Goal: Information Seeking & Learning: Learn about a topic

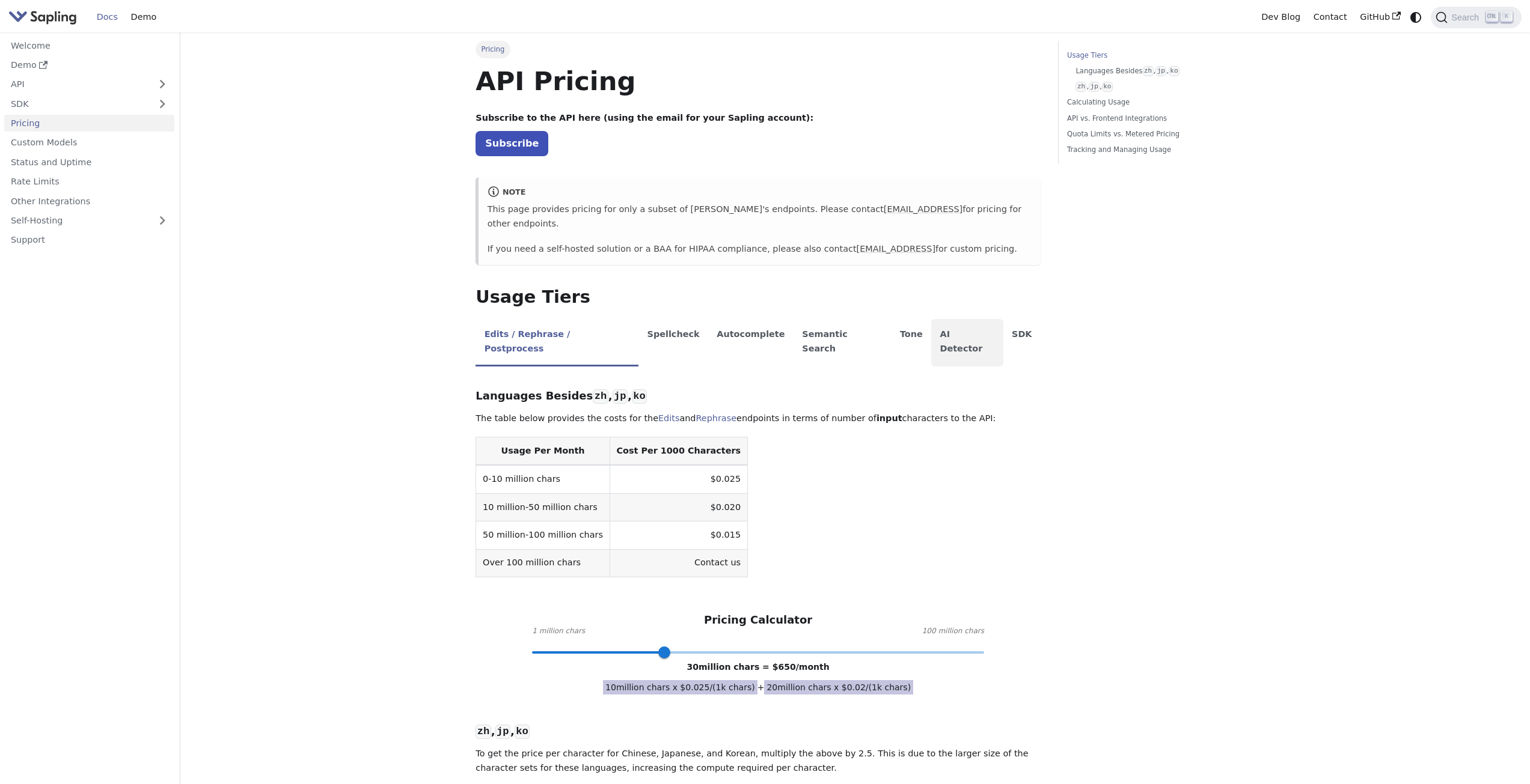
click at [932, 330] on li "AI Detector" at bounding box center [968, 343] width 72 height 47
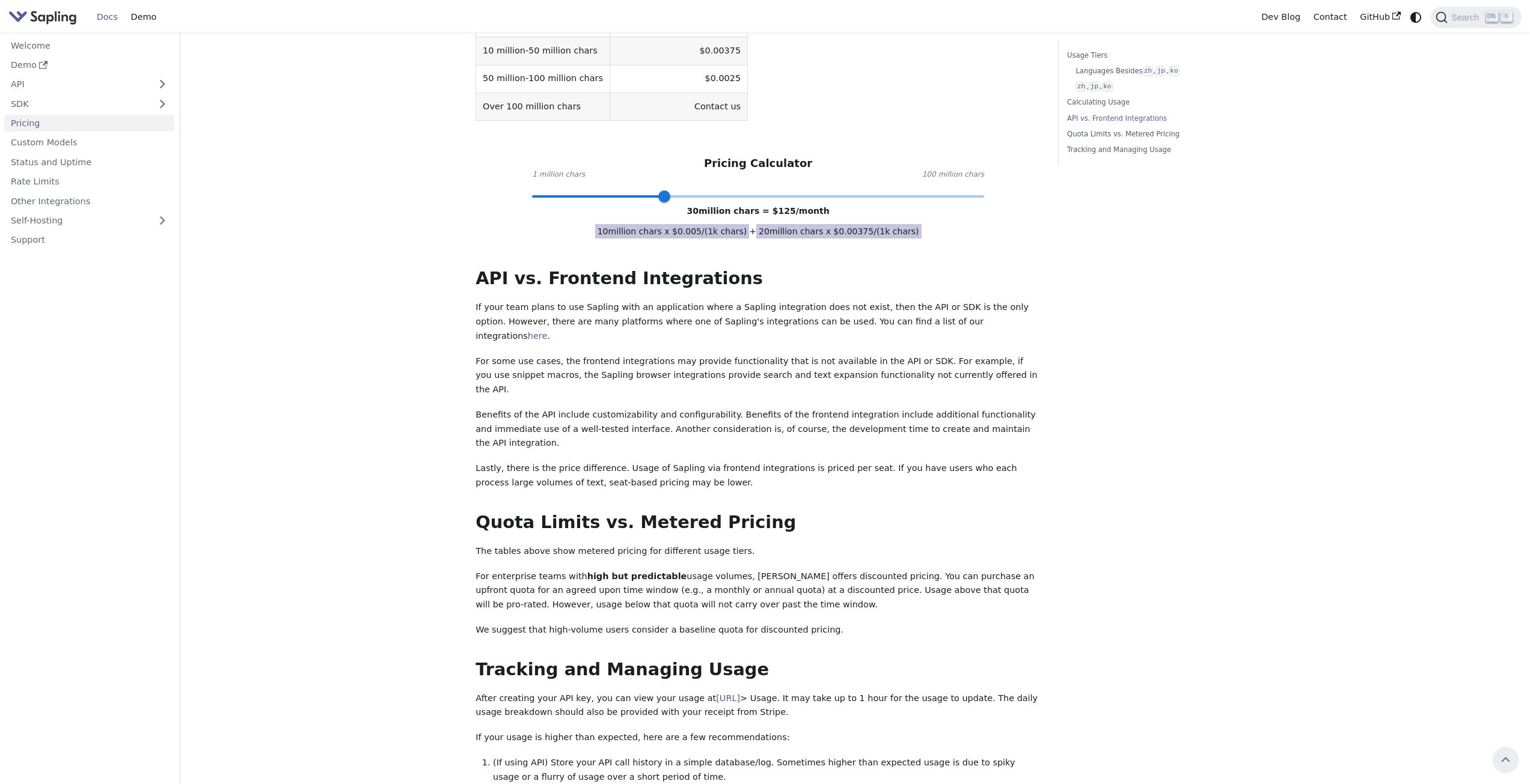
scroll to position [480, 0]
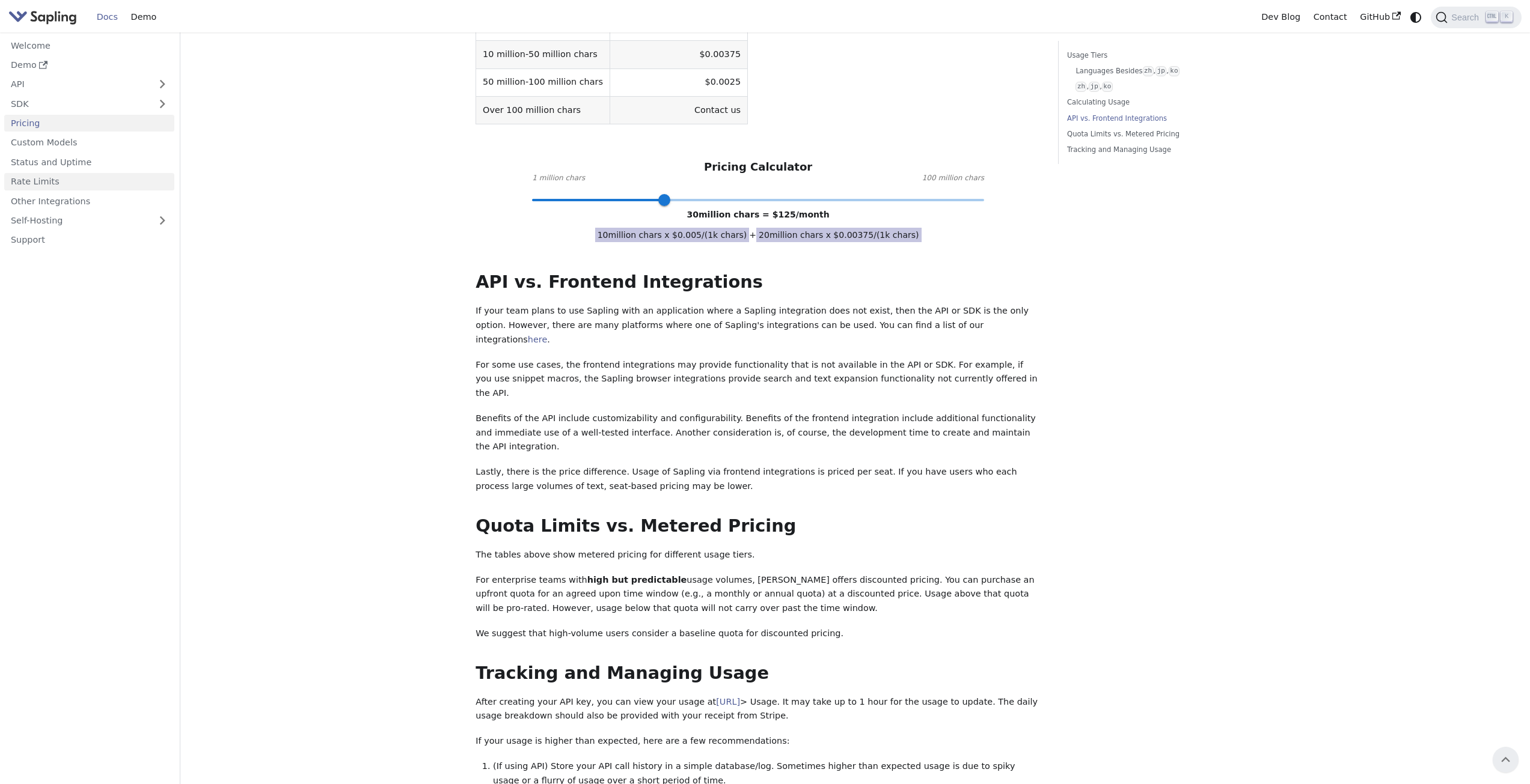
click at [99, 180] on link "Rate Limits" at bounding box center [89, 181] width 170 height 17
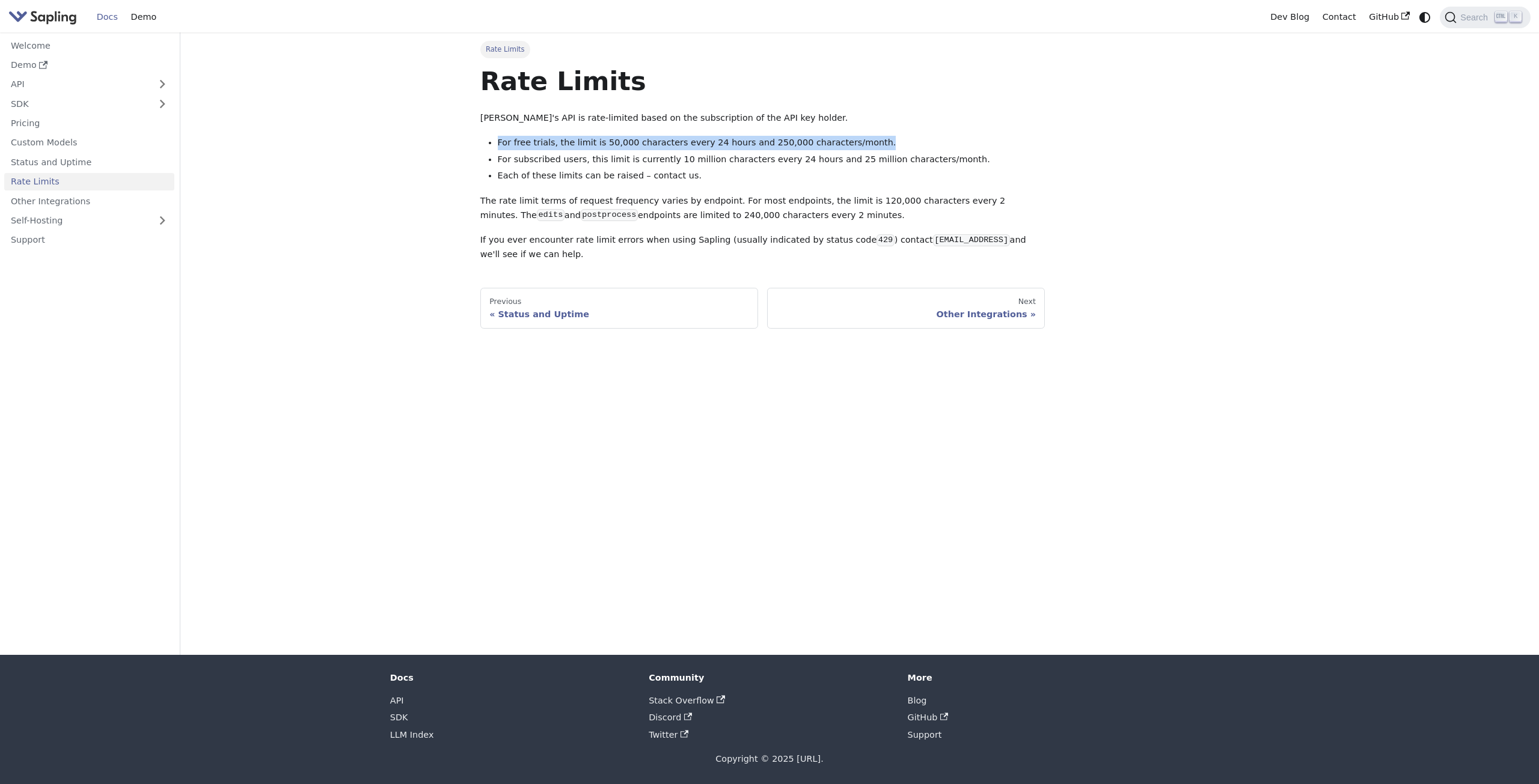
drag, startPoint x: 489, startPoint y: 143, endPoint x: 845, endPoint y: 136, distance: 356.1
click at [845, 136] on li "For free trials, the limit is 50,000 characters every 24 hours and 250,000 char…" at bounding box center [772, 142] width 548 height 14
drag, startPoint x: 462, startPoint y: 198, endPoint x: 794, endPoint y: 213, distance: 332.3
click at [794, 213] on main "Rate Limits Rate Limits Sapling's API is rate-limited based on the subscription…" at bounding box center [860, 343] width 1359 height 622
click at [907, 165] on li "For subscribed users, this limit is currently 10 million characters every 24 ho…" at bounding box center [772, 160] width 548 height 14
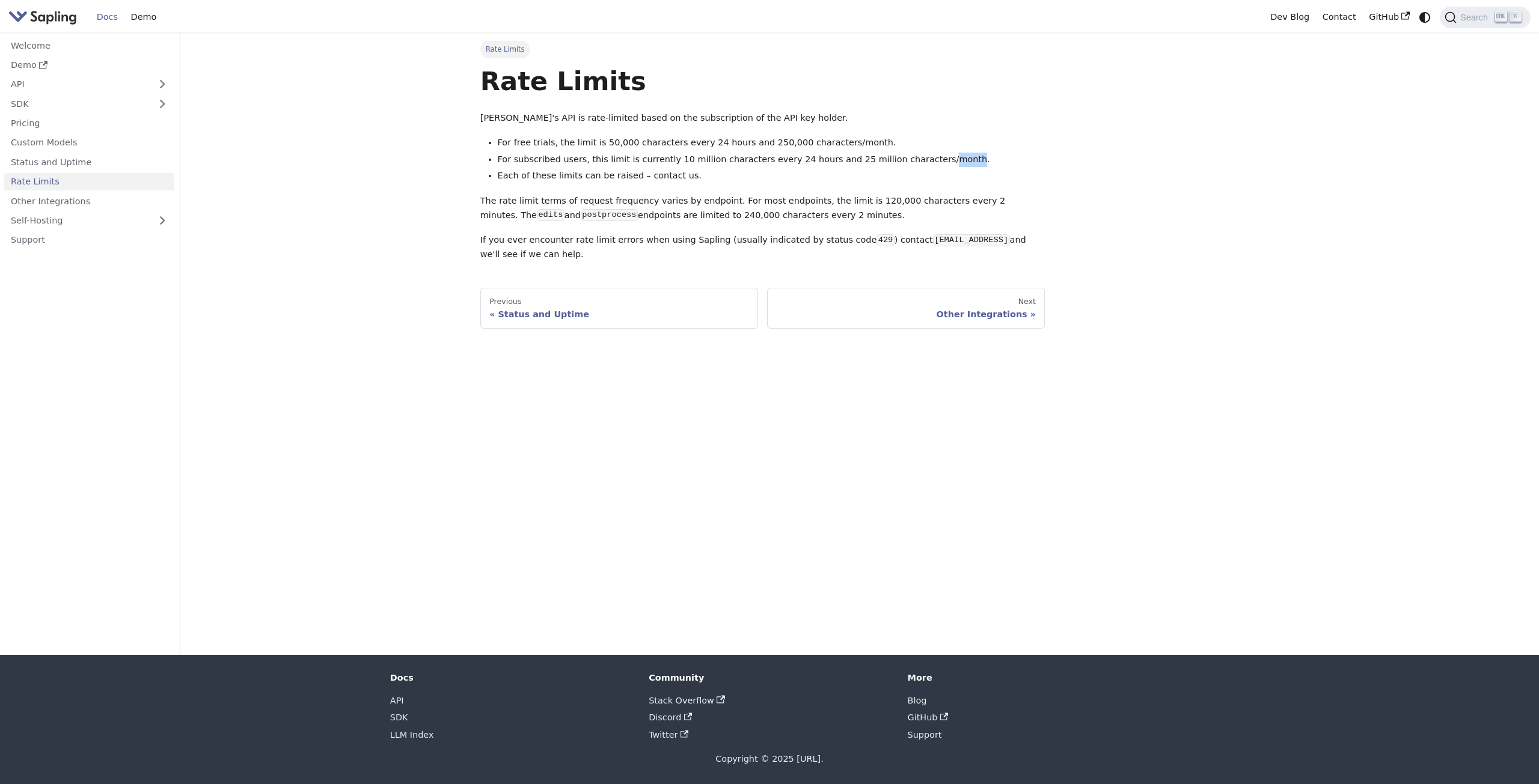
click at [907, 165] on li "For subscribed users, this limit is currently 10 million characters every 24 ho…" at bounding box center [772, 160] width 548 height 14
click at [92, 200] on link "Other Integrations" at bounding box center [89, 201] width 170 height 17
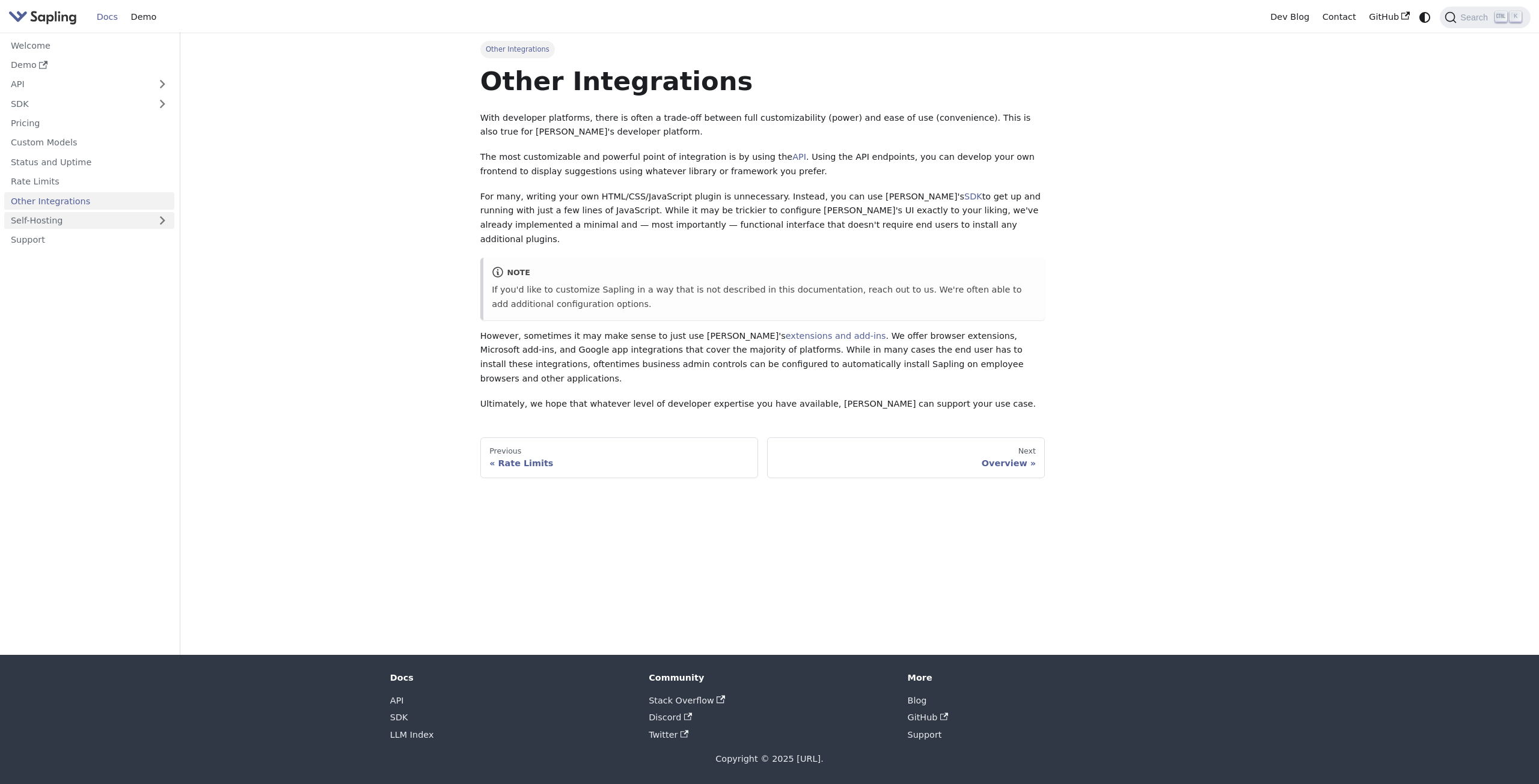
click at [78, 225] on link "Self-Hosting" at bounding box center [89, 220] width 170 height 17
click at [59, 239] on link "Overview" at bounding box center [92, 240] width 164 height 17
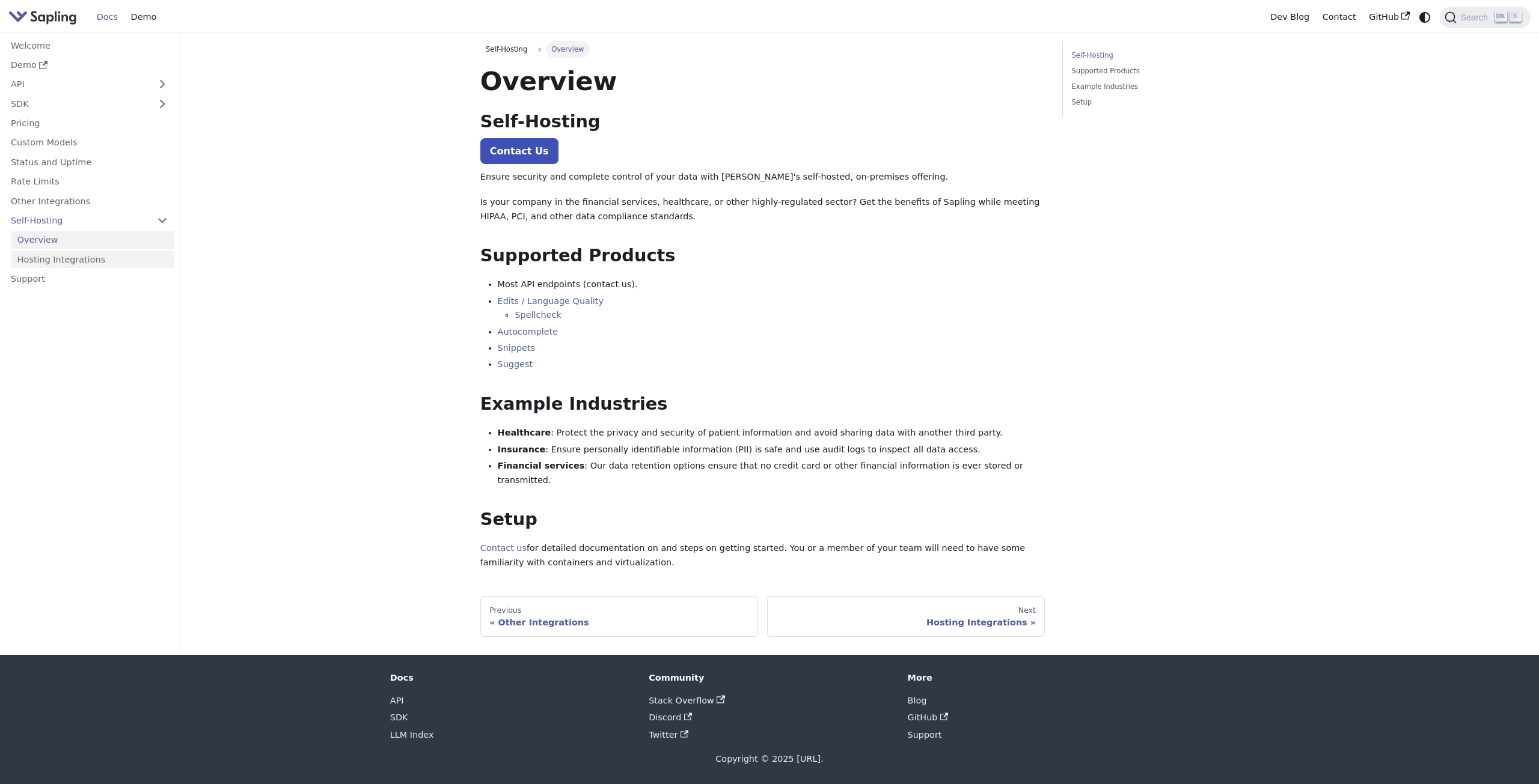
click at [89, 257] on link "Hosting Integrations" at bounding box center [92, 259] width 164 height 17
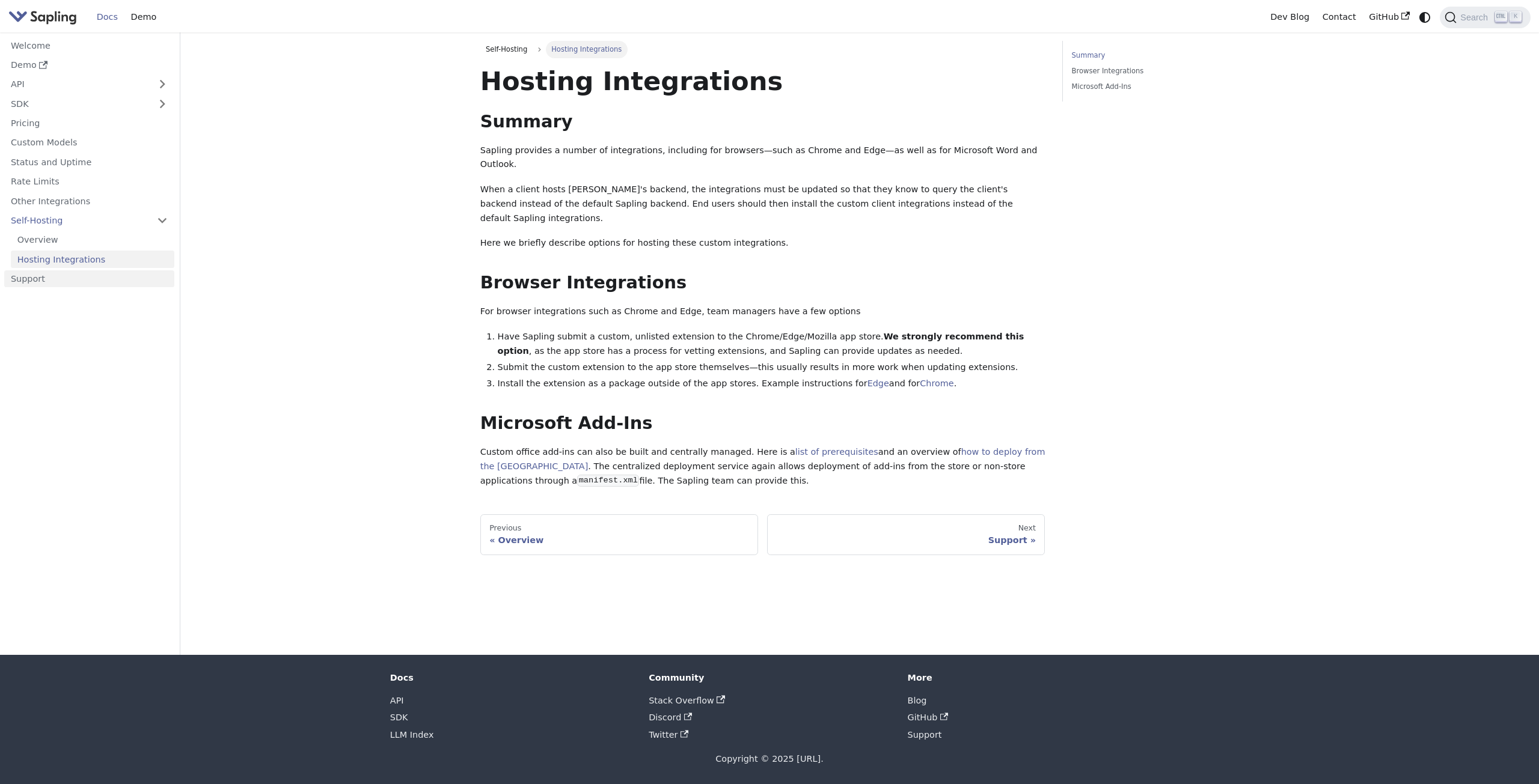
click at [53, 276] on link "Support" at bounding box center [89, 279] width 170 height 17
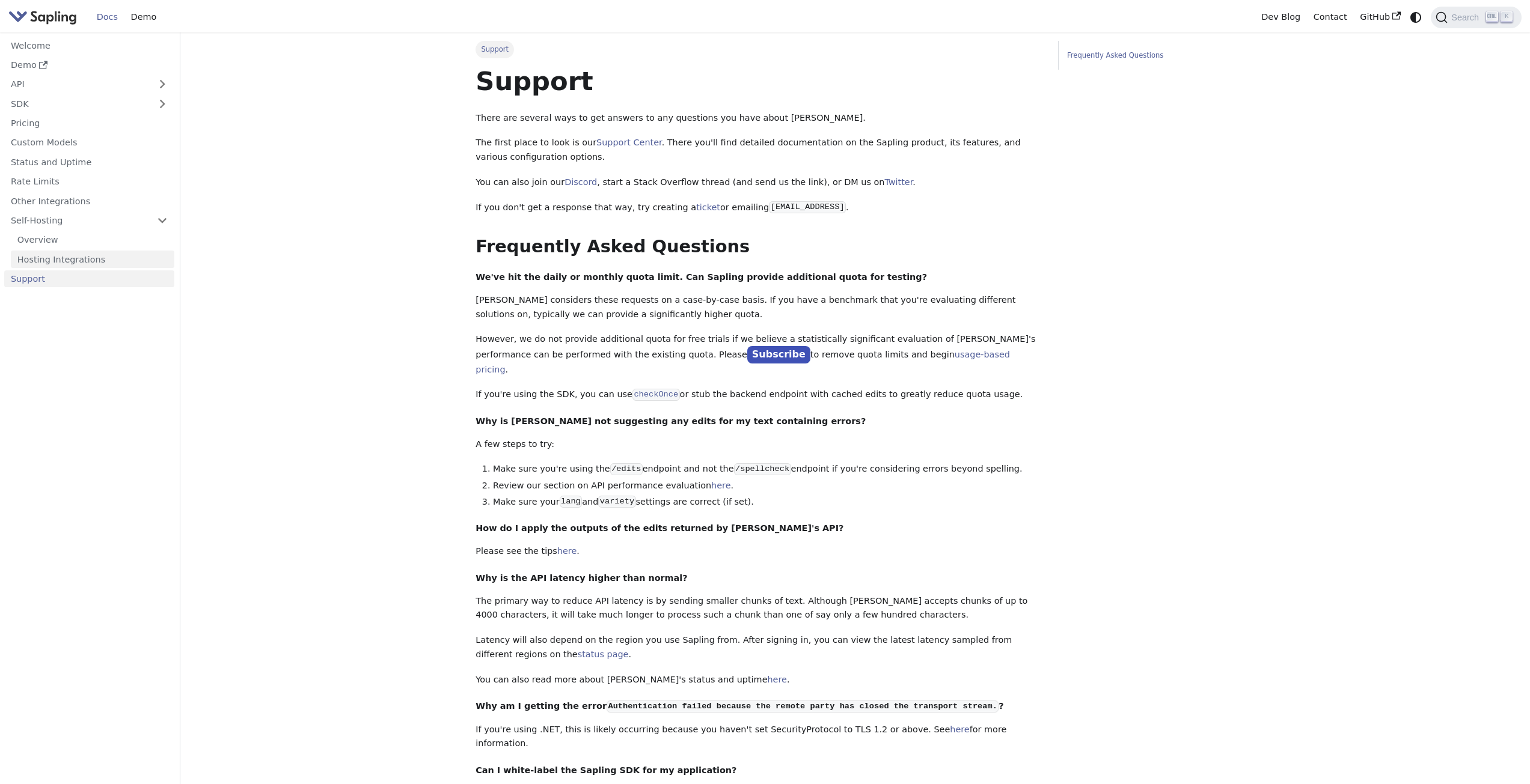
click at [101, 264] on link "Hosting Integrations" at bounding box center [92, 259] width 164 height 17
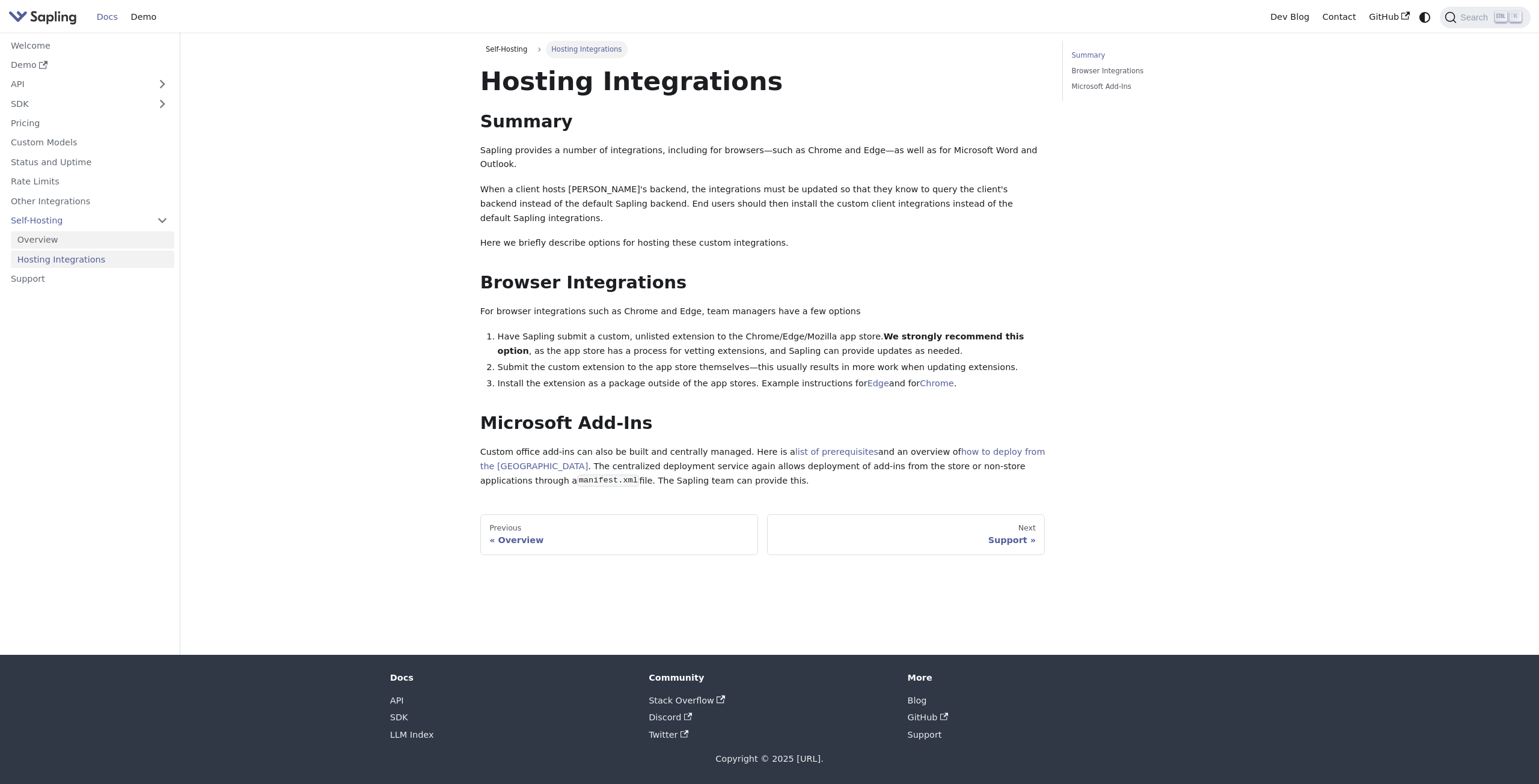
click at [98, 238] on link "Overview" at bounding box center [92, 240] width 164 height 17
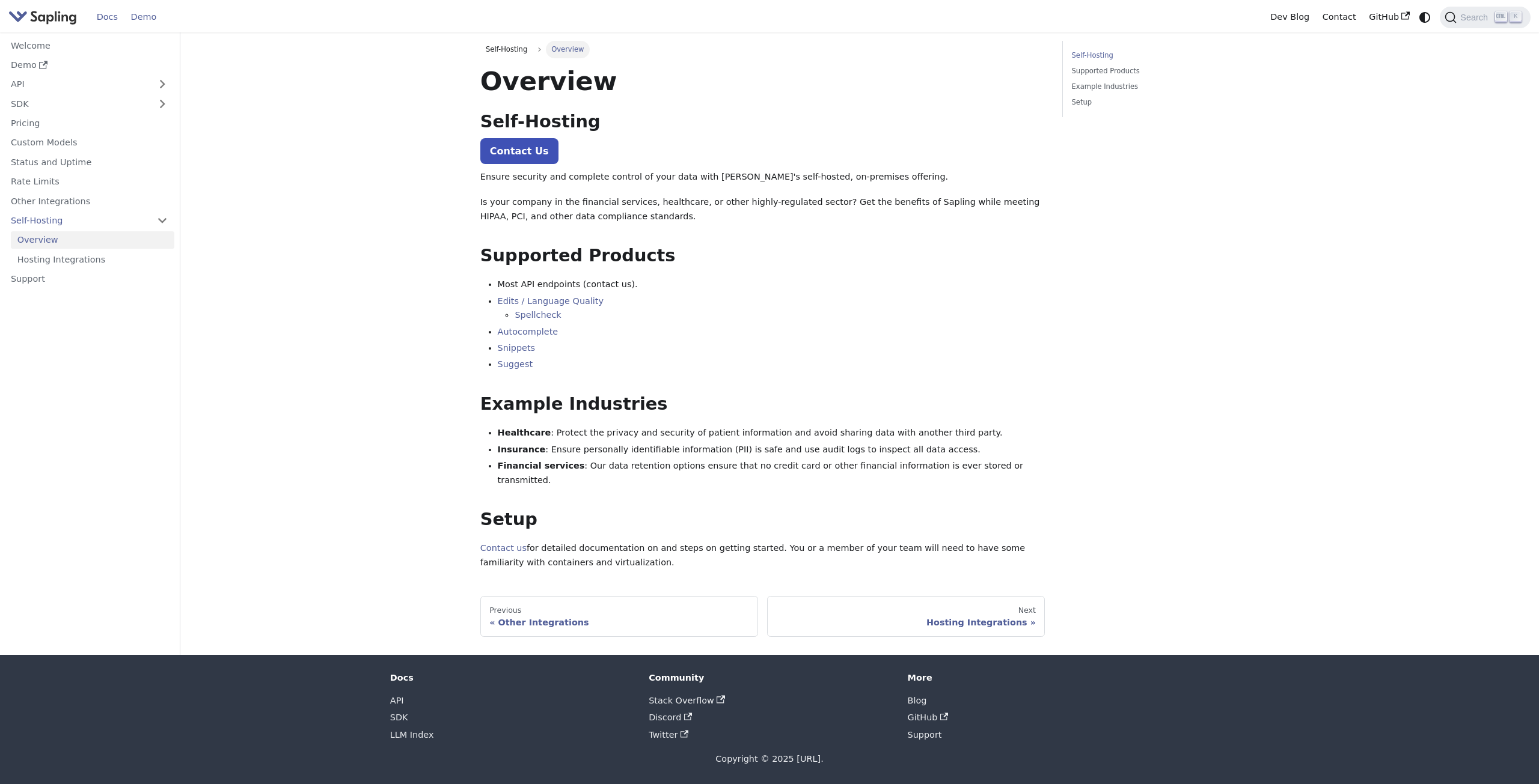
click at [133, 13] on link "Demo" at bounding box center [143, 16] width 38 height 19
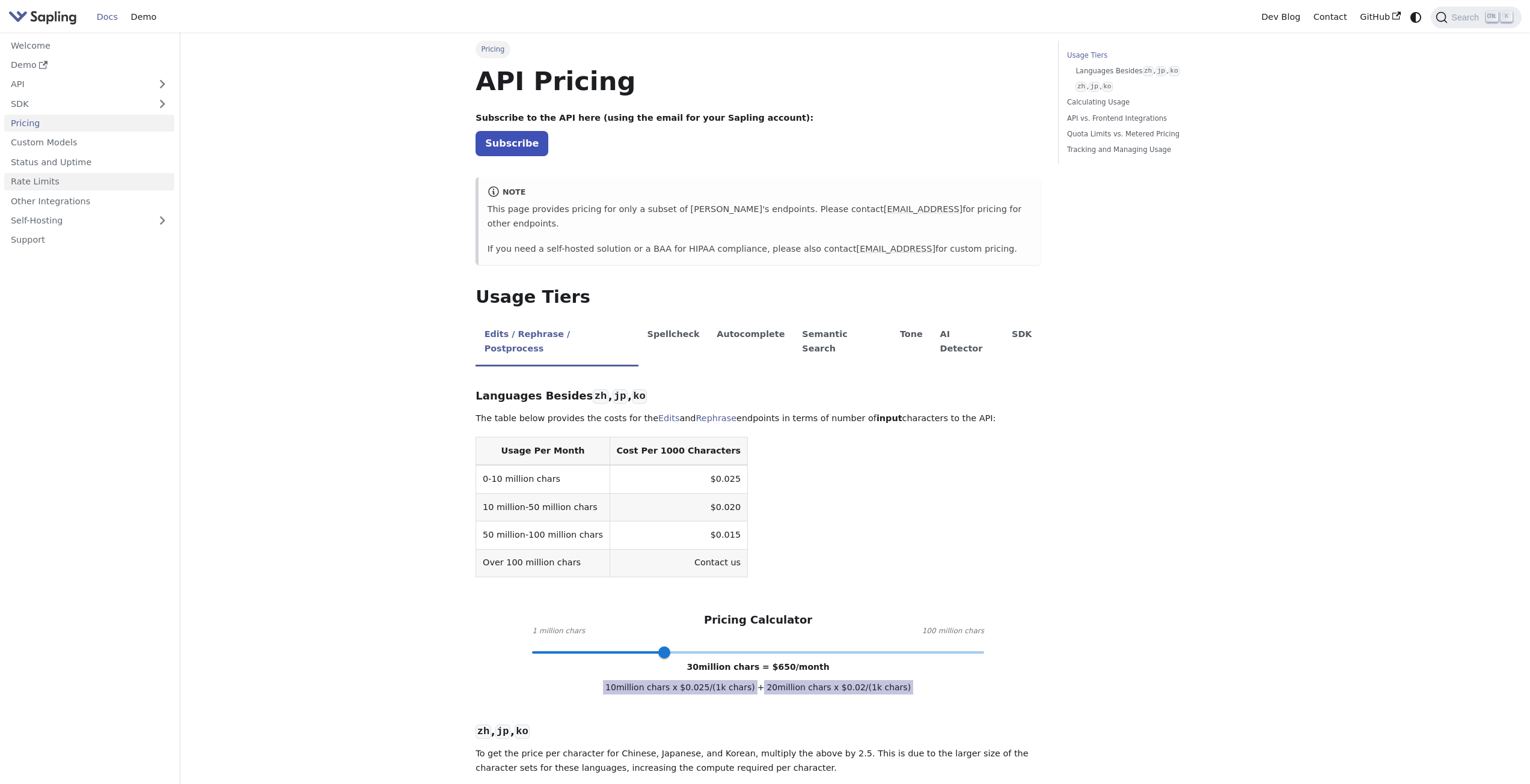
click at [39, 177] on link "Rate Limits" at bounding box center [89, 181] width 170 height 17
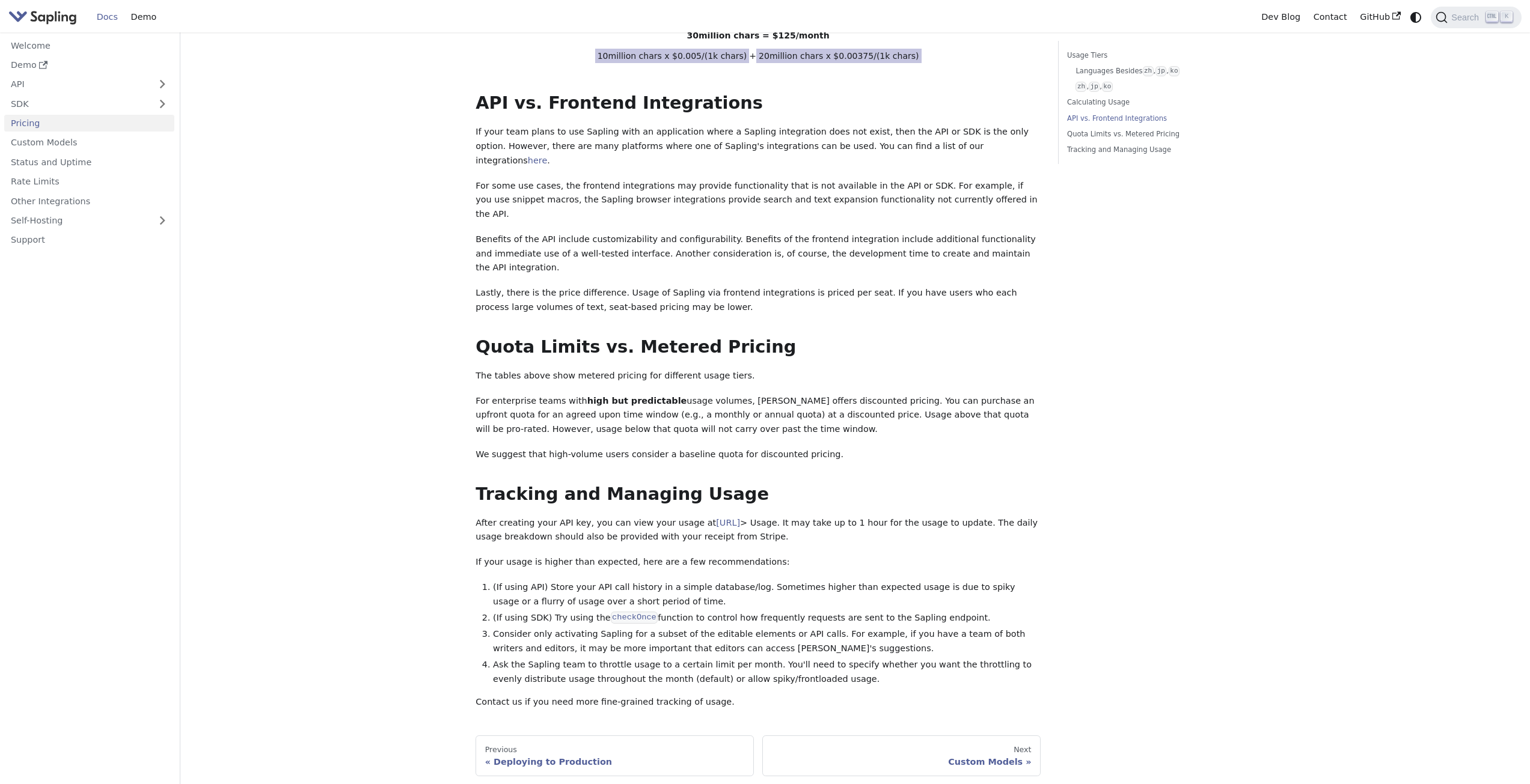
scroll to position [721, 0]
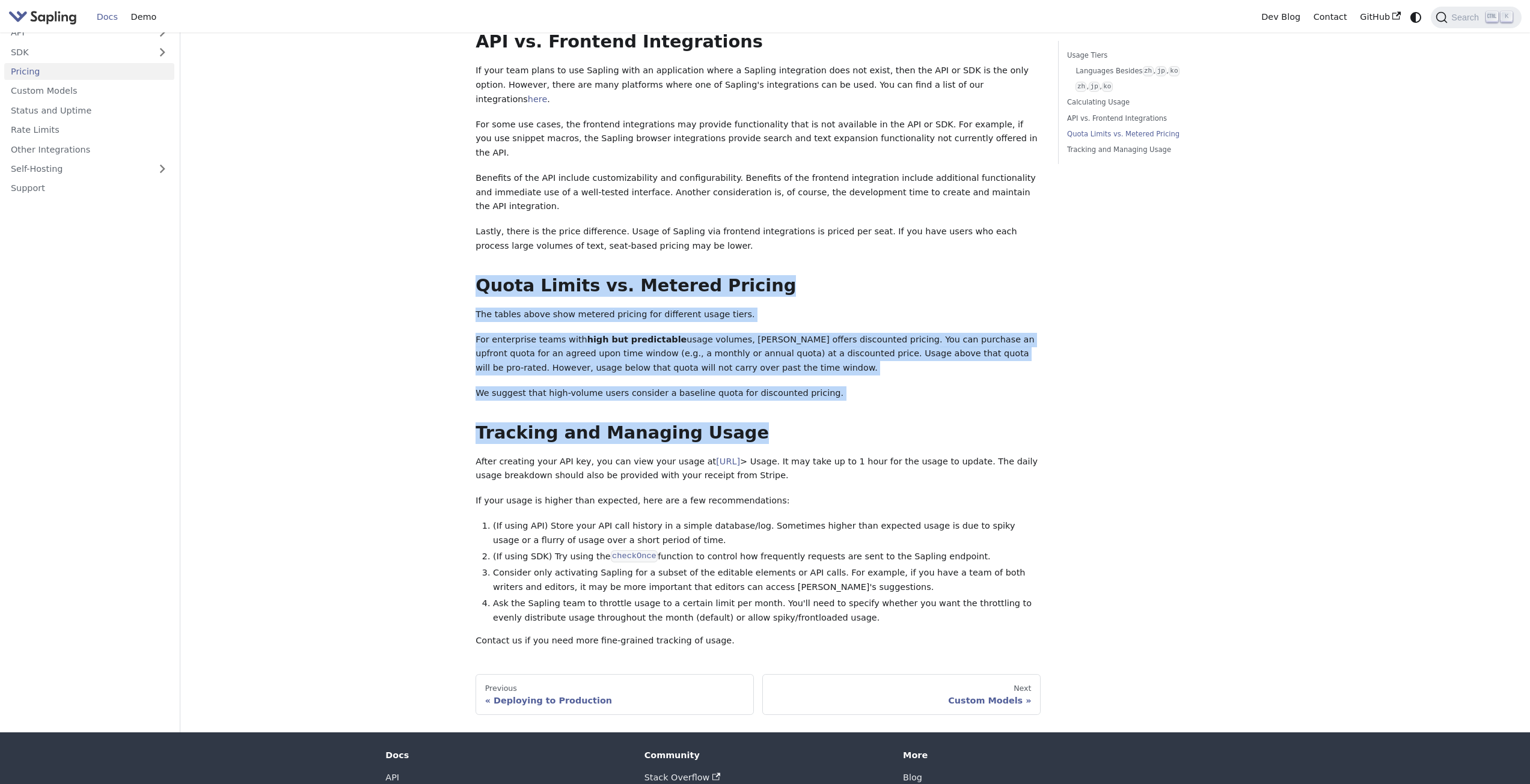
drag, startPoint x: 820, startPoint y: 359, endPoint x: 393, endPoint y: 205, distance: 453.9
click at [393, 205] on main "Pricing On this page API Pricing Subscribe to the API here (using the email for…" at bounding box center [855, 22] width 1350 height 1421
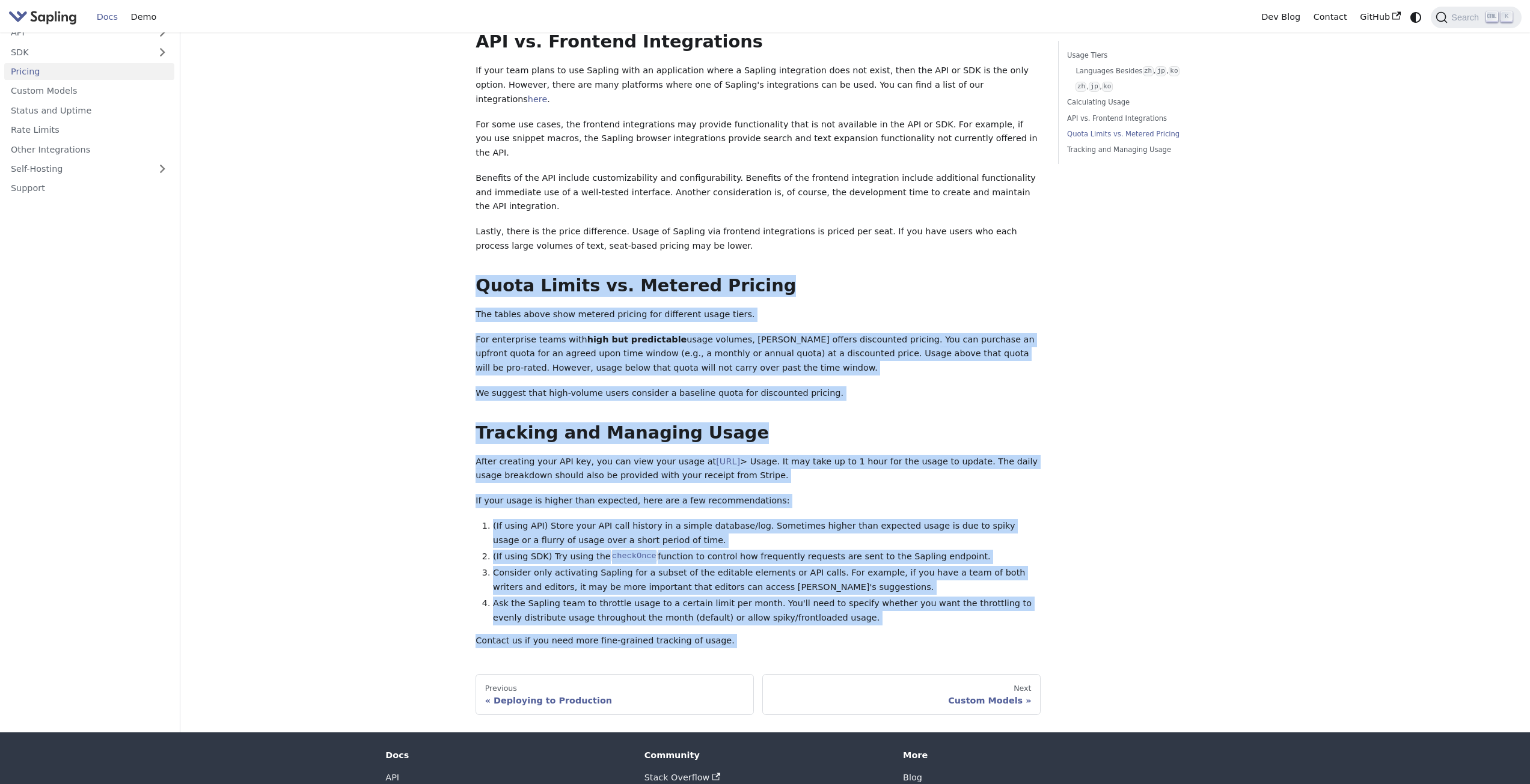
drag, startPoint x: 393, startPoint y: 205, endPoint x: 750, endPoint y: 568, distance: 509.1
click at [750, 568] on main "Pricing On this page API Pricing Subscribe to the API here (using the email for…" at bounding box center [855, 22] width 1350 height 1421
click at [750, 634] on p "Contact us if you need more fine-grained tracking of usage." at bounding box center [758, 641] width 565 height 14
drag, startPoint x: 750, startPoint y: 568, endPoint x: 482, endPoint y: 190, distance: 463.4
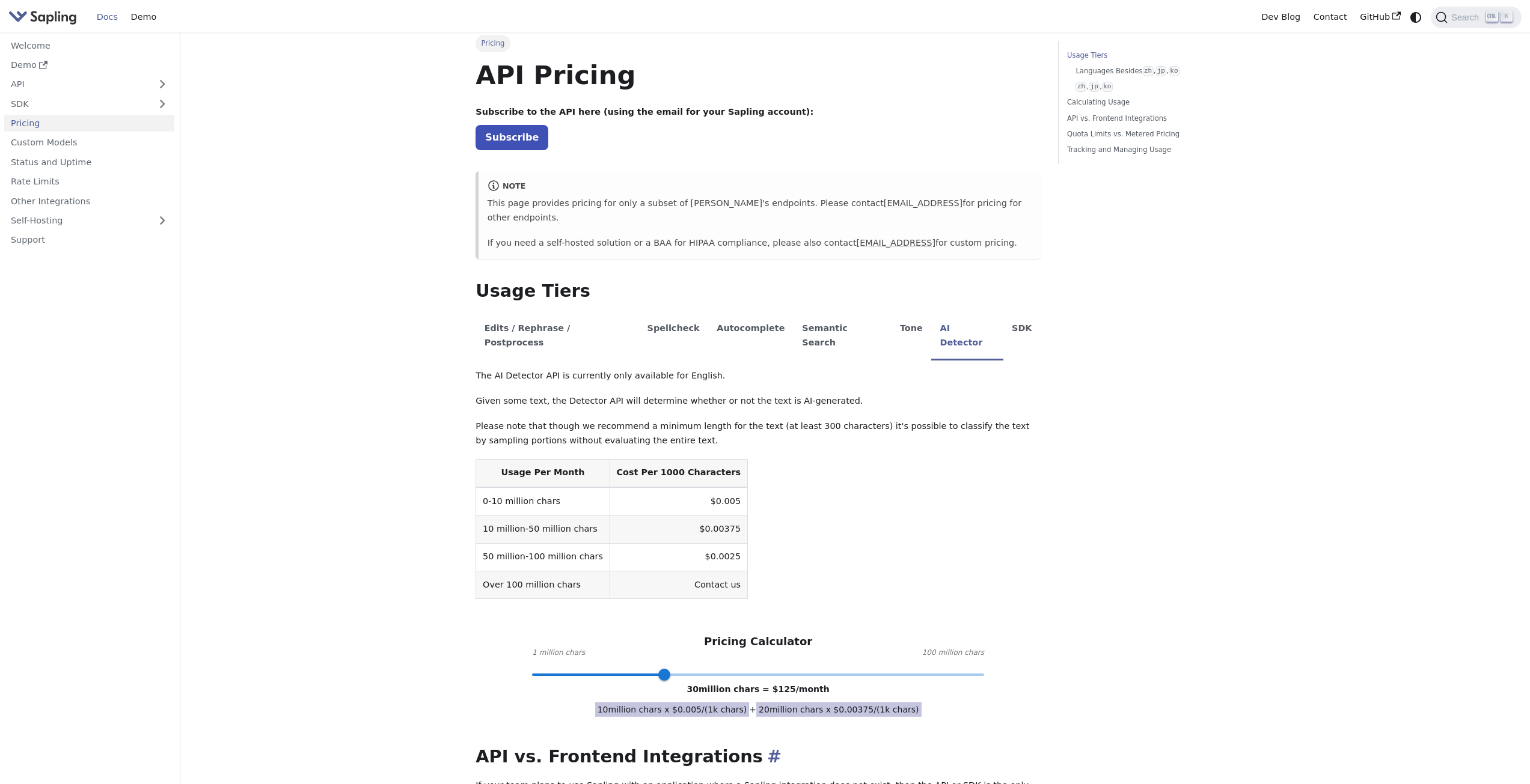
scroll to position [0, 0]
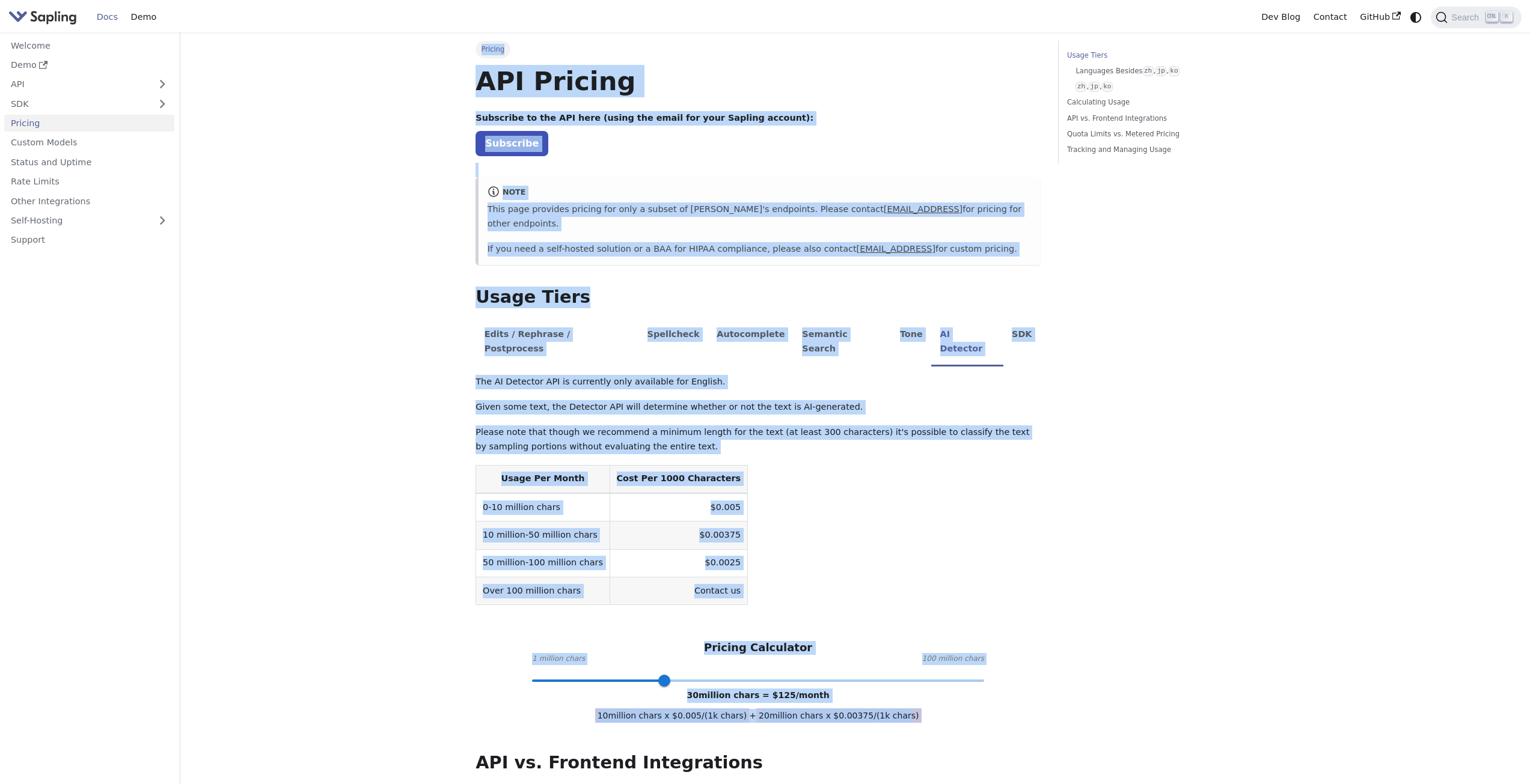
drag, startPoint x: 458, startPoint y: 33, endPoint x: 896, endPoint y: 687, distance: 787.1
click at [896, 687] on div "Pricing On this page API Pricing Subscribe to the API here (using the email for…" at bounding box center [856, 743] width 794 height 1421
click at [62, 91] on link "API" at bounding box center [77, 84] width 146 height 17
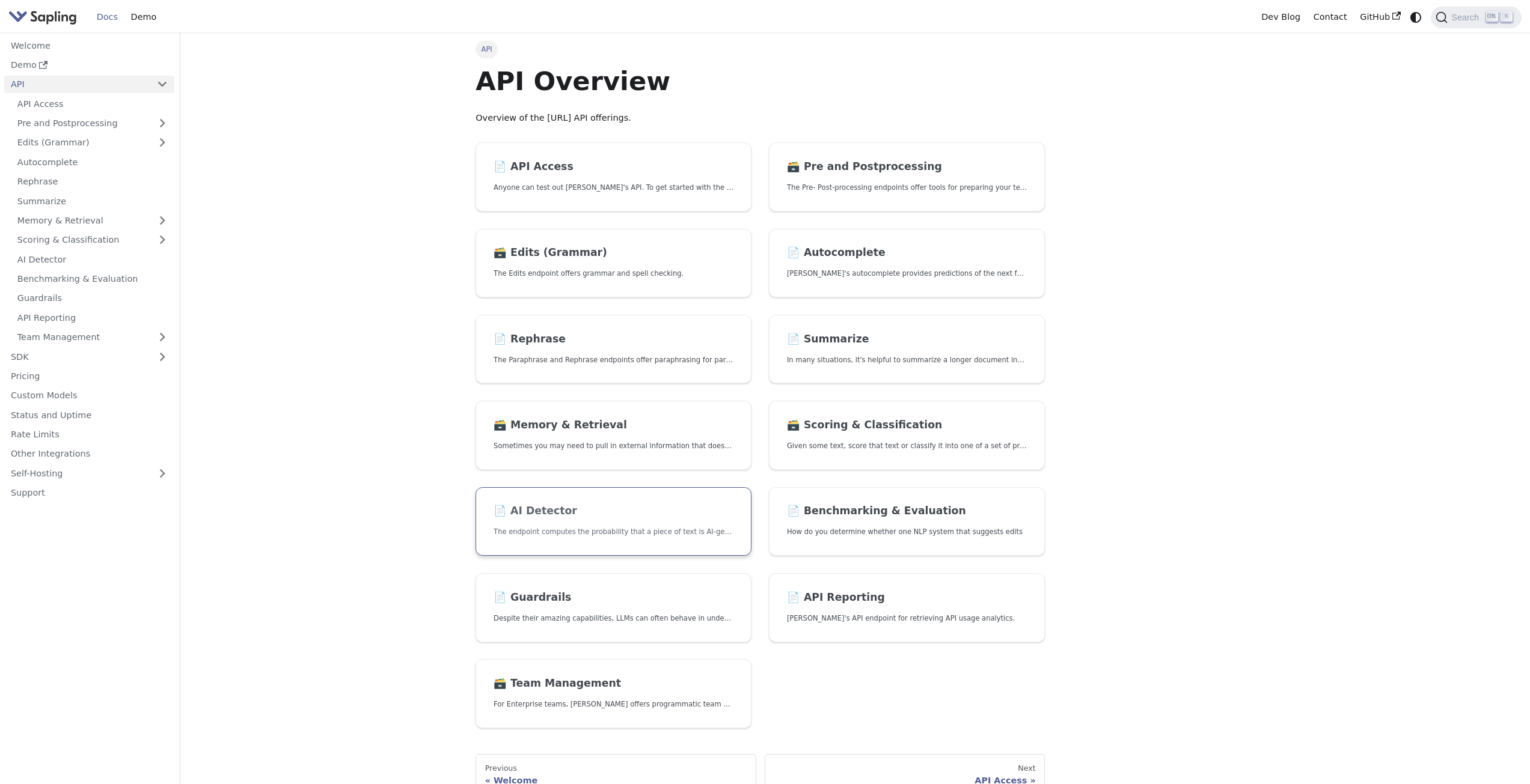
click at [695, 521] on link "📄️ AI Detector The endpoint computes the probability that a piece of text is AI…" at bounding box center [614, 522] width 276 height 69
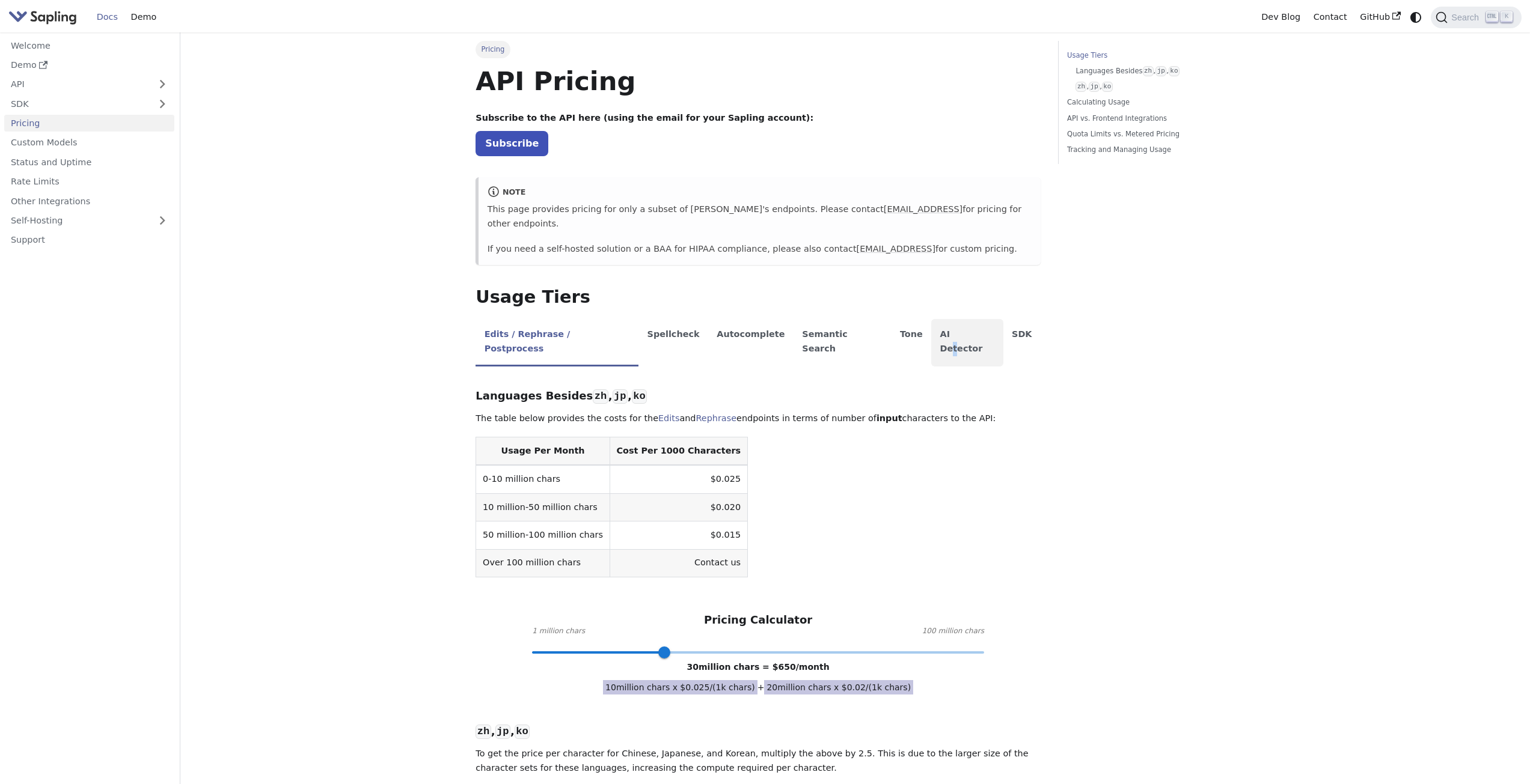
click at [932, 326] on li "AI Detector" at bounding box center [968, 343] width 72 height 47
